Goal: Task Accomplishment & Management: Use online tool/utility

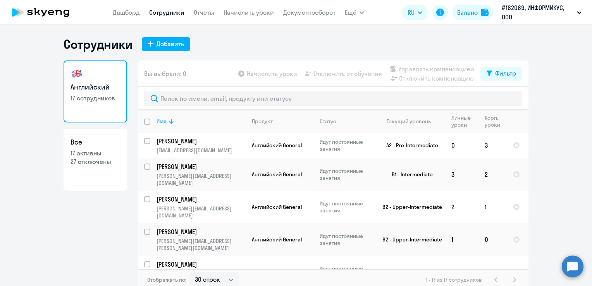
select select "30"
click at [244, 15] on link "Начислить уроки" at bounding box center [249, 13] width 50 height 8
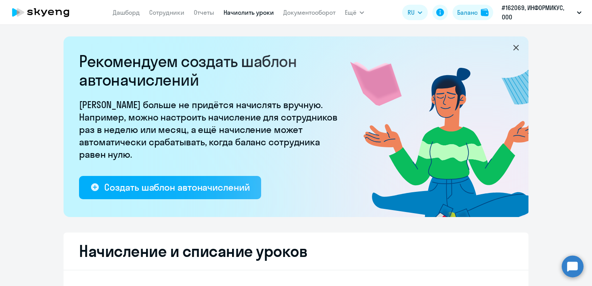
select select "10"
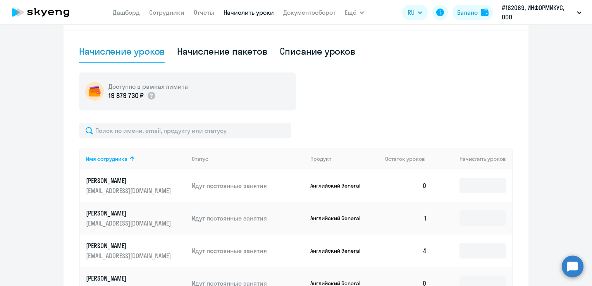
scroll to position [271, 0]
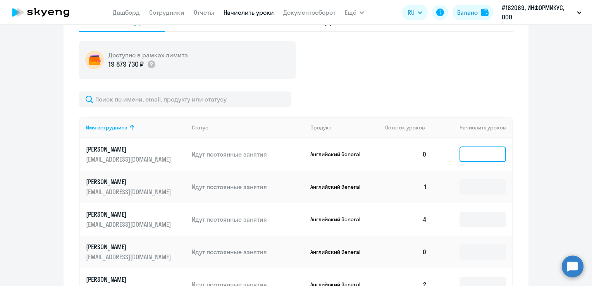
click at [466, 154] on input at bounding box center [483, 153] width 46 height 15
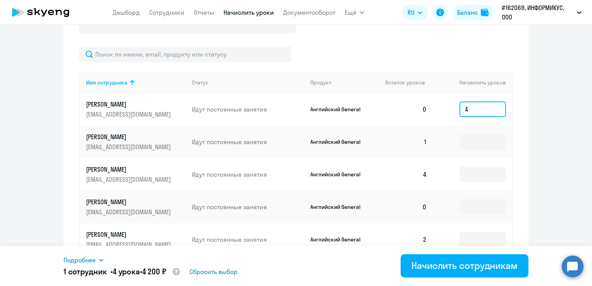
scroll to position [349, 0]
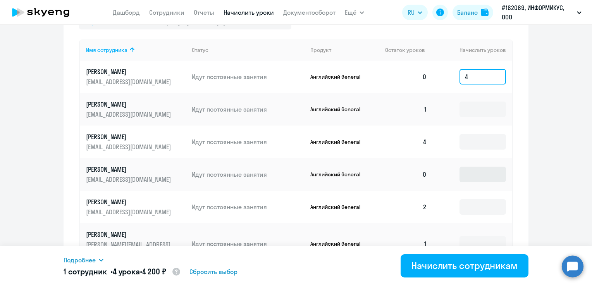
type input "4"
click at [460, 178] on input at bounding box center [483, 174] width 46 height 15
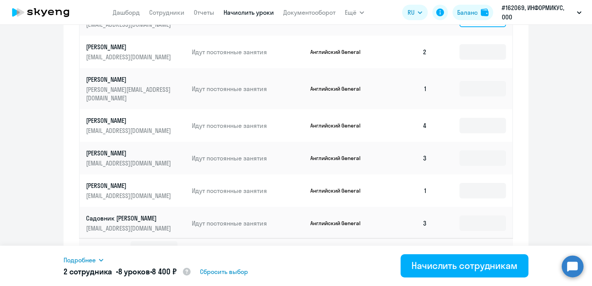
scroll to position [513, 0]
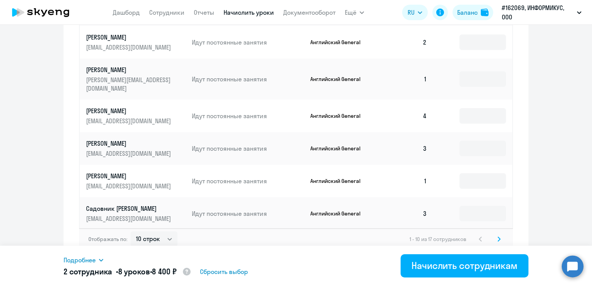
type input "4"
click at [496, 235] on svg-icon at bounding box center [498, 238] width 9 height 9
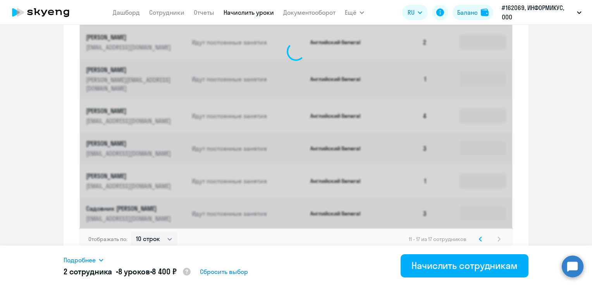
scroll to position [416, 0]
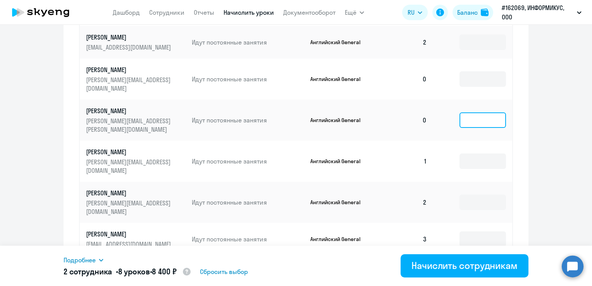
click at [469, 113] on input at bounding box center [483, 119] width 46 height 15
type input "4"
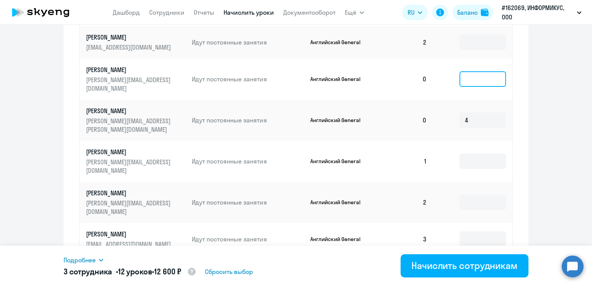
click at [464, 77] on input at bounding box center [483, 78] width 46 height 15
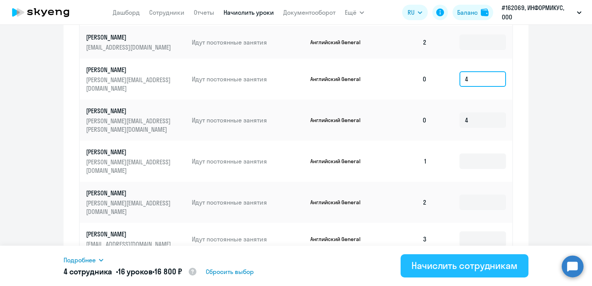
type input "4"
click at [449, 269] on div "Начислить сотрудникам" at bounding box center [464, 265] width 106 height 12
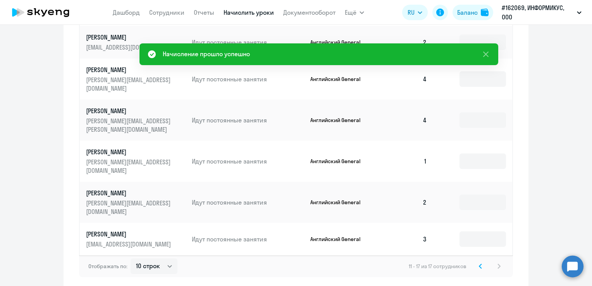
click at [479, 263] on icon at bounding box center [480, 265] width 3 height 5
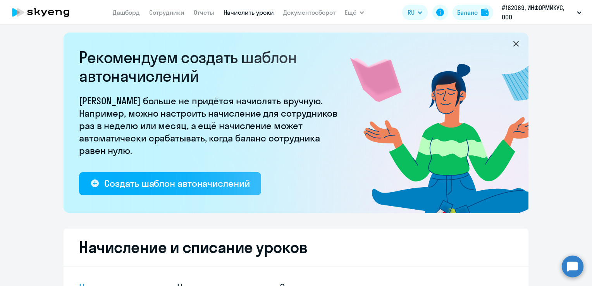
scroll to position [0, 0]
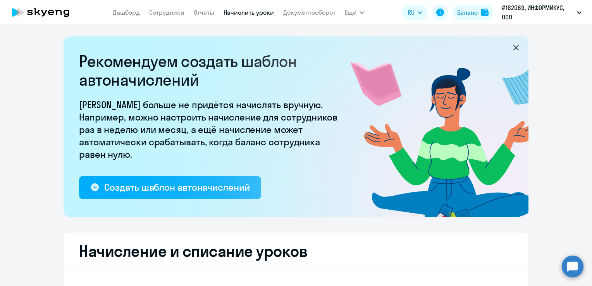
drag, startPoint x: 194, startPoint y: 83, endPoint x: 64, endPoint y: 75, distance: 130.0
click at [64, 75] on div "Рекомендуем создать шаблон автоначислений Уроки больше не придётся начислять вр…" at bounding box center [296, 126] width 465 height 181
